Goal: Transaction & Acquisition: Book appointment/travel/reservation

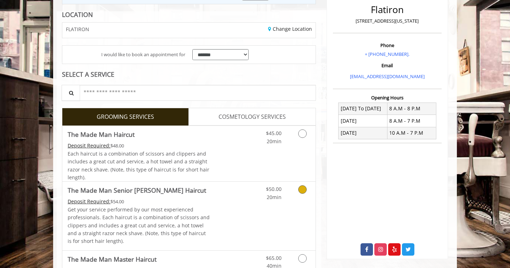
scroll to position [172, 0]
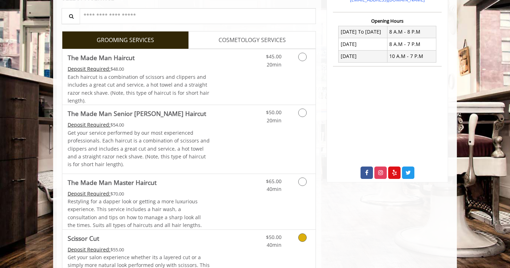
click at [228, 256] on link "Discounted Price" at bounding box center [231, 260] width 42 height 61
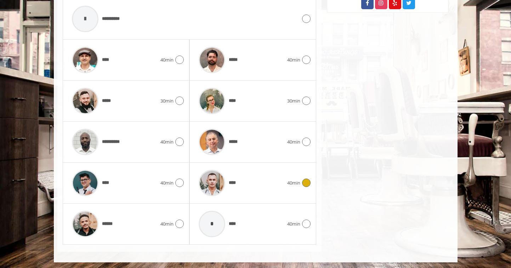
scroll to position [343, 0]
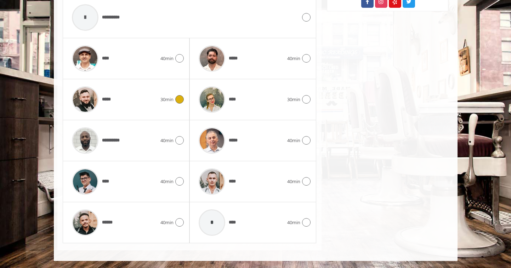
click at [168, 98] on span "30min" at bounding box center [166, 99] width 13 height 7
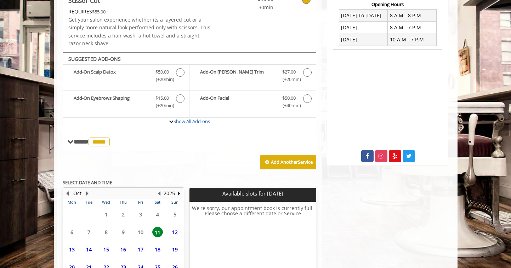
scroll to position [253, 0]
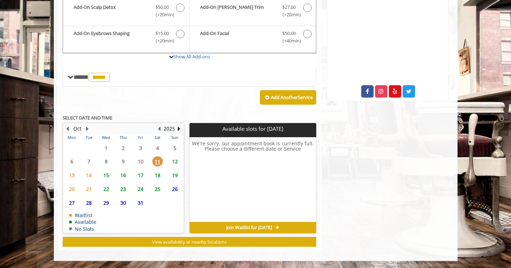
click at [176, 160] on span "12" at bounding box center [175, 161] width 11 height 10
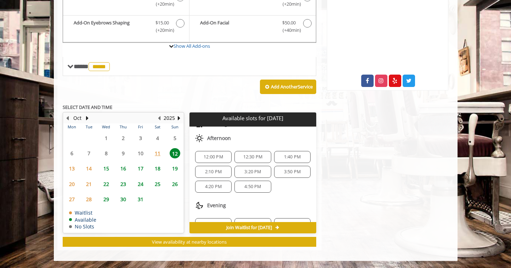
scroll to position [38, 0]
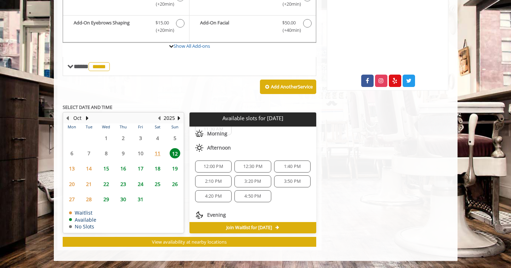
click at [257, 170] on div "12:30 PM" at bounding box center [252, 167] width 36 height 12
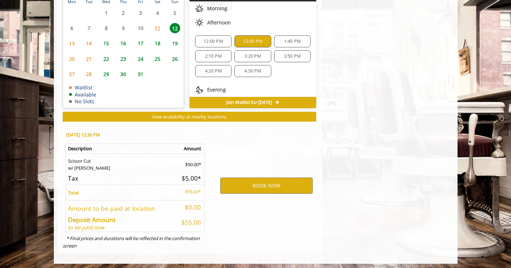
scroll to position [392, 0]
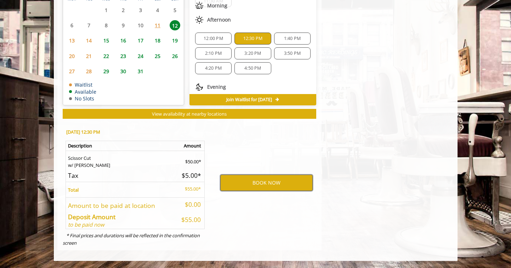
click at [246, 179] on button "BOOK NOW" at bounding box center [266, 183] width 92 height 16
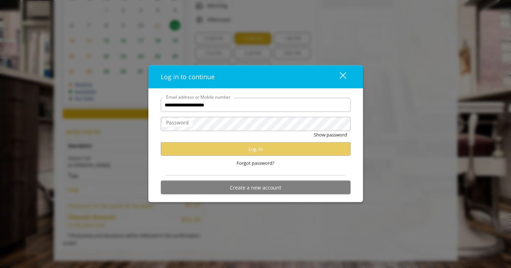
type input "**********"
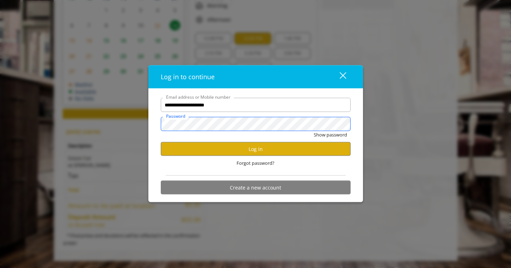
click at [314, 131] on button "Show password" at bounding box center [330, 134] width 33 height 7
click at [194, 148] on button "Log in" at bounding box center [256, 149] width 190 height 14
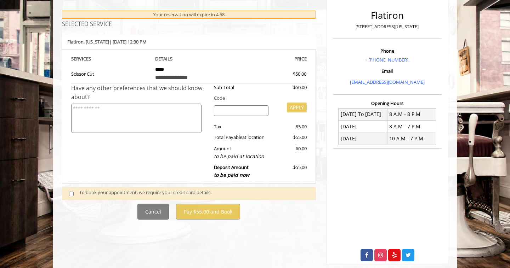
scroll to position [91, 0]
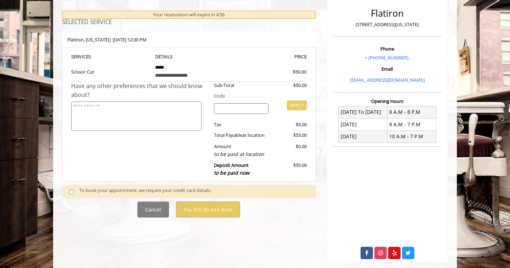
click at [117, 188] on div "To book your appointment, we require your credit card details." at bounding box center [193, 192] width 229 height 10
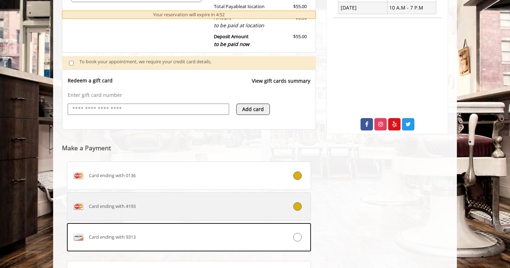
scroll to position [230, 0]
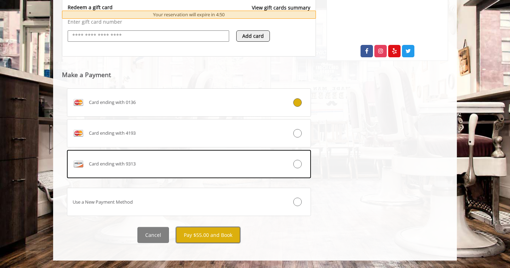
click at [223, 233] on button "Pay $55.00 and Book" at bounding box center [208, 235] width 64 height 16
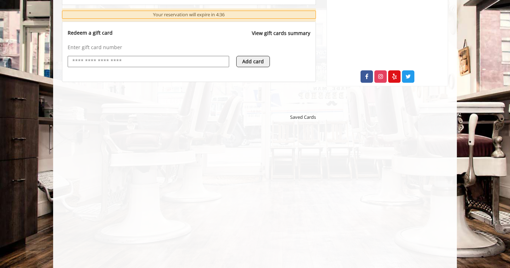
scroll to position [276, 0]
